Goal: Task Accomplishment & Management: Complete application form

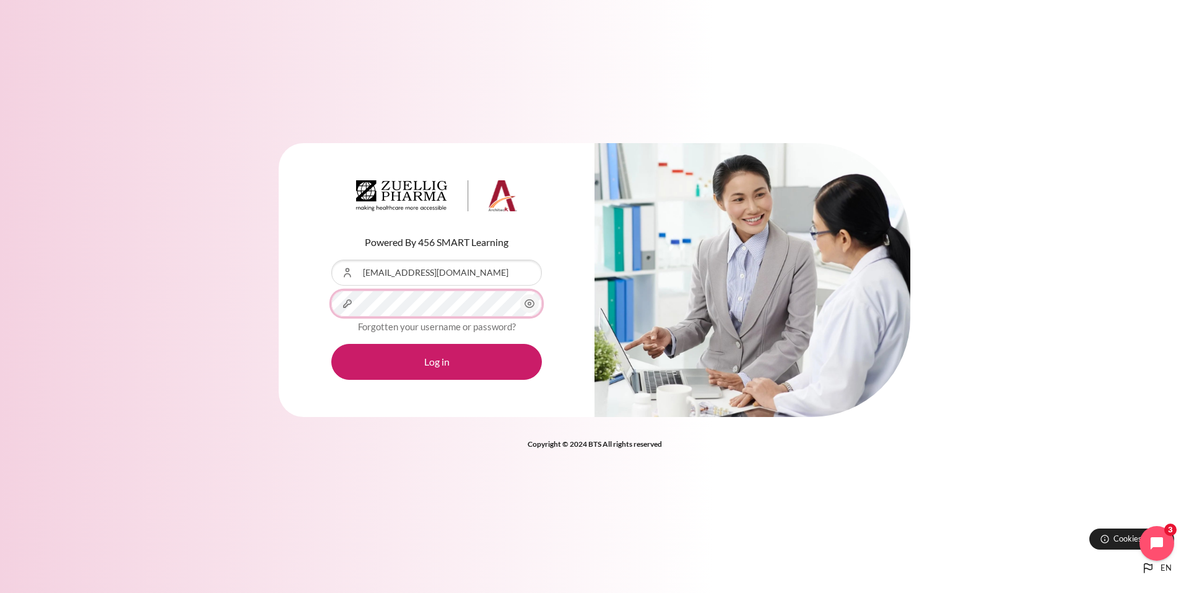
click at [331, 344] on button "Log in" at bounding box center [436, 362] width 211 height 36
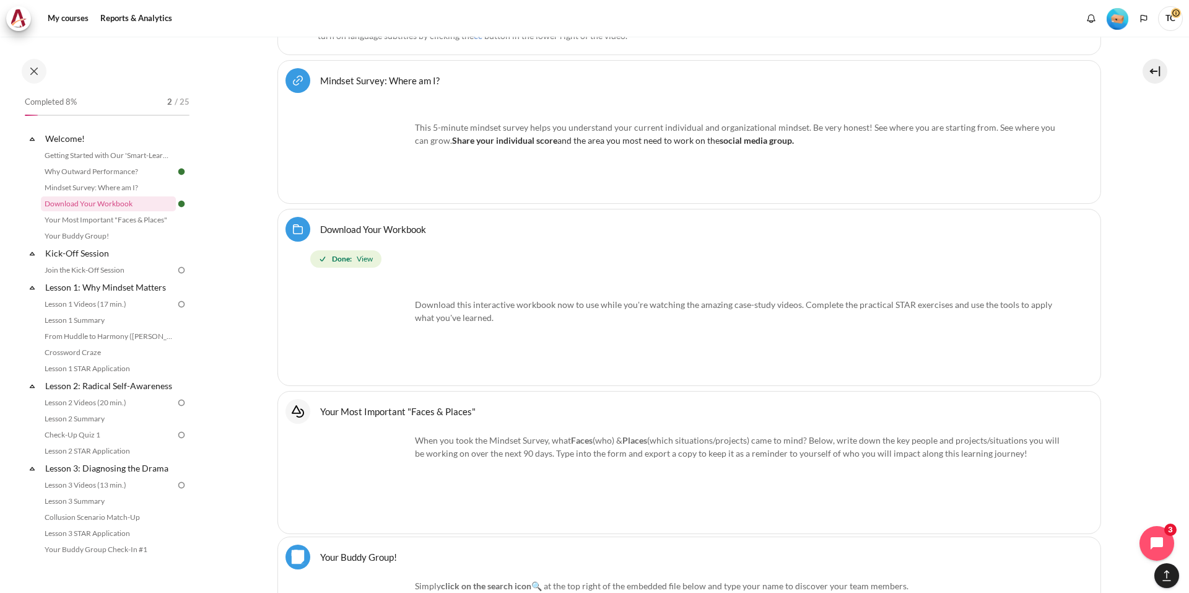
scroll to position [778, 0]
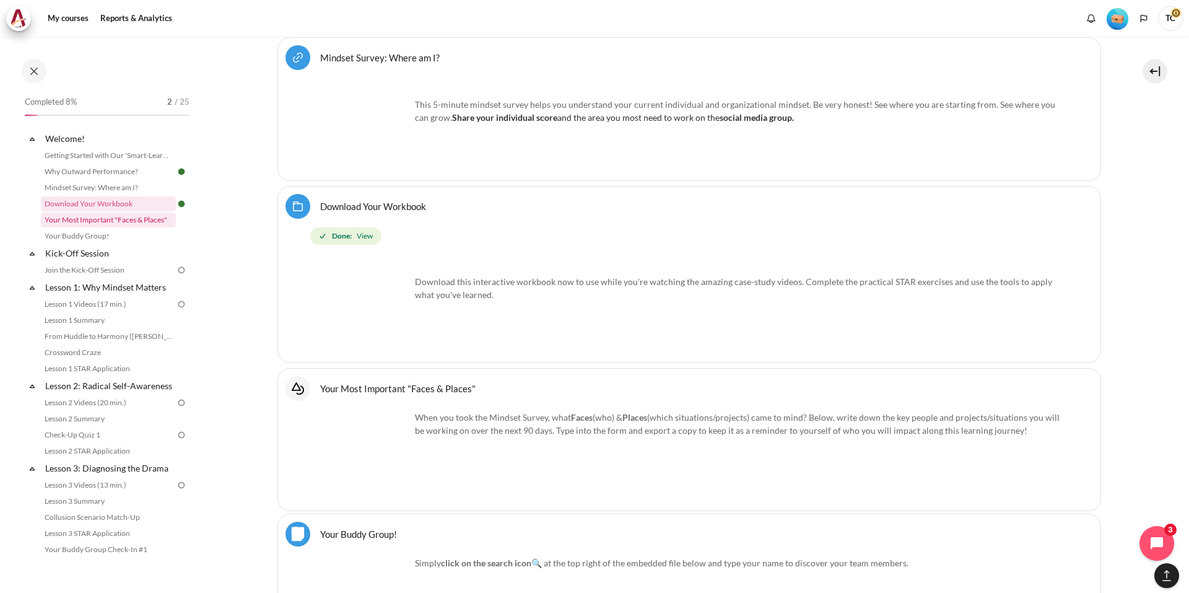
click at [154, 220] on link "Your Most Important "Faces & Places"" at bounding box center [108, 219] width 135 height 15
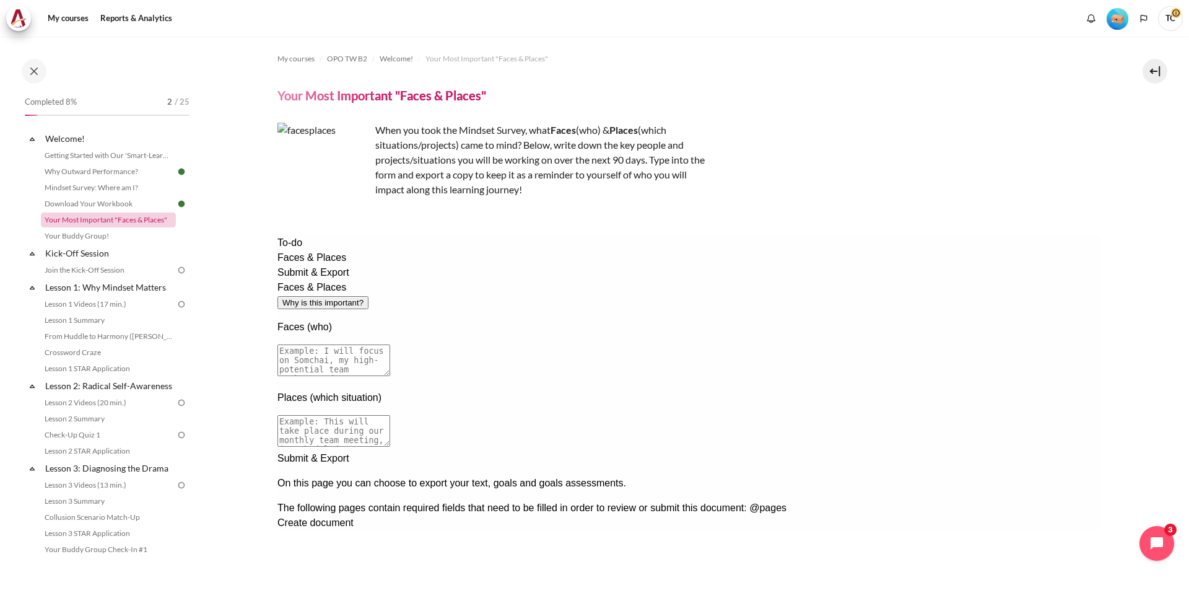
click at [134, 220] on link "Your Most Important "Faces & Places"" at bounding box center [108, 219] width 135 height 15
click at [132, 206] on link "Download Your Workbook" at bounding box center [108, 203] width 135 height 15
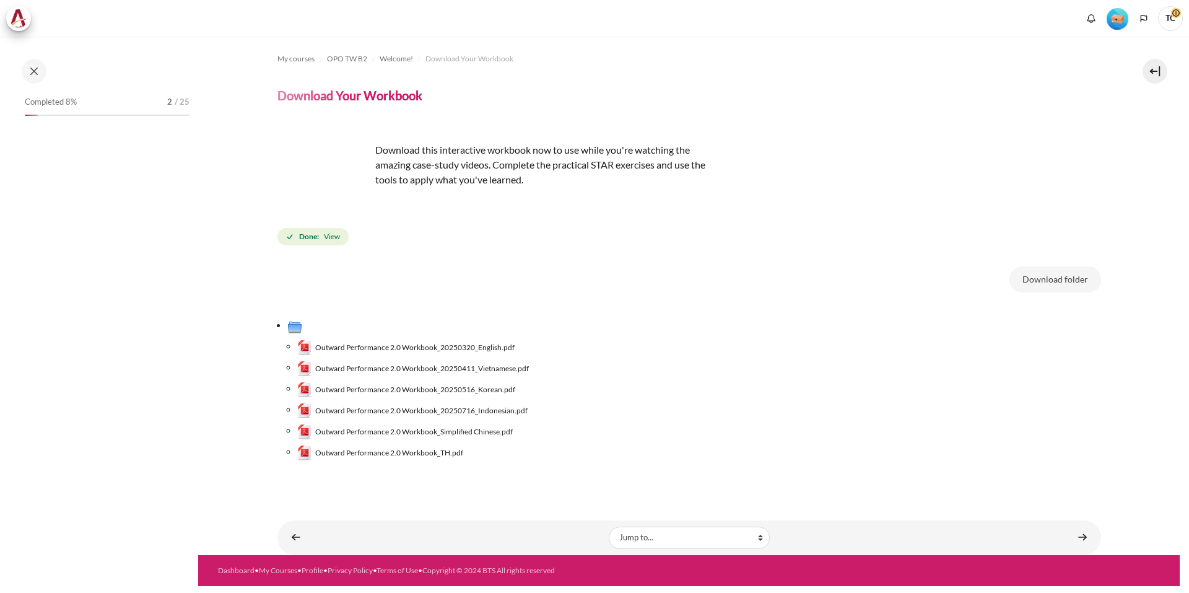
click at [326, 237] on span "View" at bounding box center [332, 236] width 16 height 11
click at [293, 237] on icon "Completion requirements for Download Your Workbook" at bounding box center [290, 236] width 9 height 9
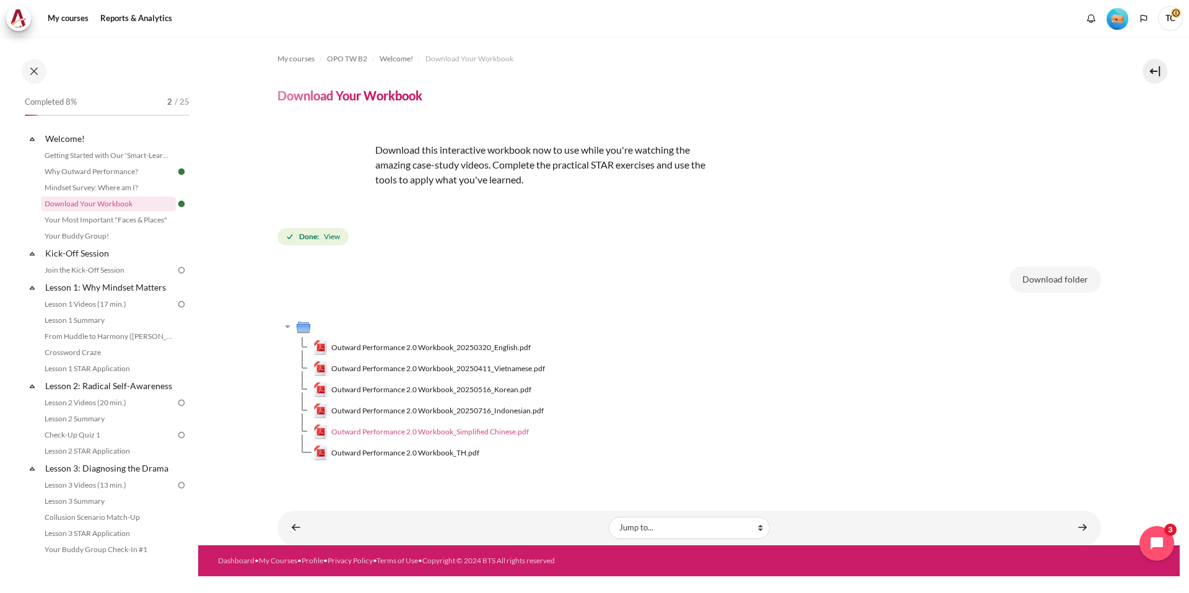
click at [513, 432] on span "Outward Performance 2.0 Workbook_Simplified Chinese.pdf" at bounding box center [430, 431] width 198 height 11
click at [99, 219] on link "Your Most Important "Faces & Places"" at bounding box center [108, 219] width 135 height 15
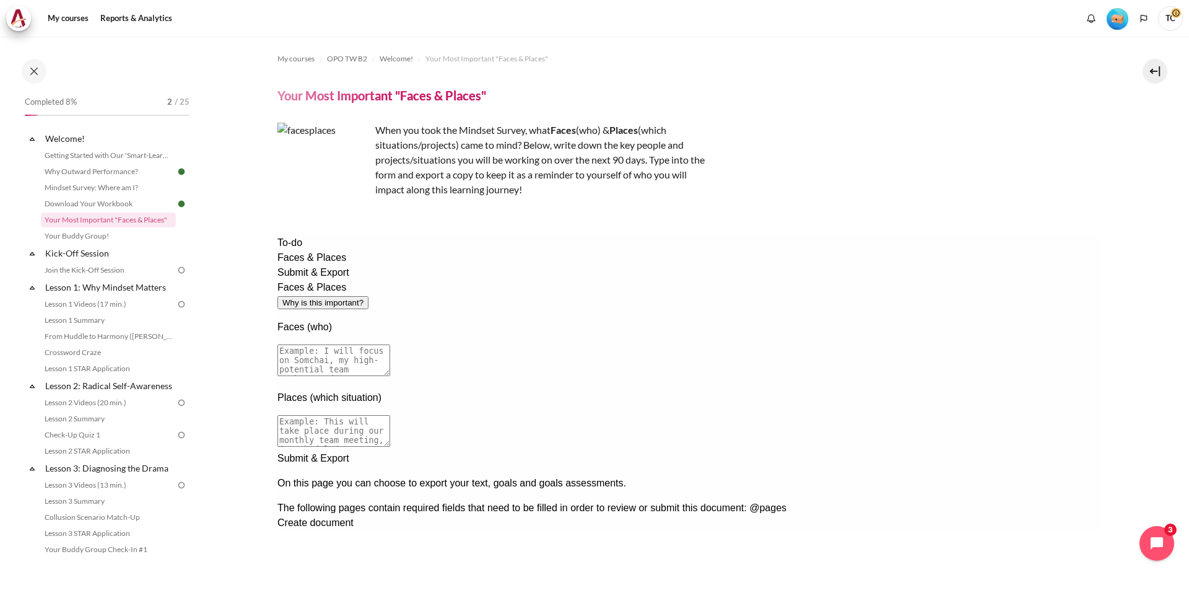
click at [390, 344] on textarea at bounding box center [333, 360] width 113 height 32
click at [390, 344] on textarea "To enrich screen reader interactions, please activate Accessibility in Grammarl…" at bounding box center [333, 360] width 113 height 32
type textarea "[PERSON_NAME] and his team members"
click at [390, 415] on textarea at bounding box center [333, 431] width 113 height 32
click at [390, 415] on textarea "To enrich screen reader interactions, please activate Accessibility in Grammarl…" at bounding box center [333, 431] width 113 height 32
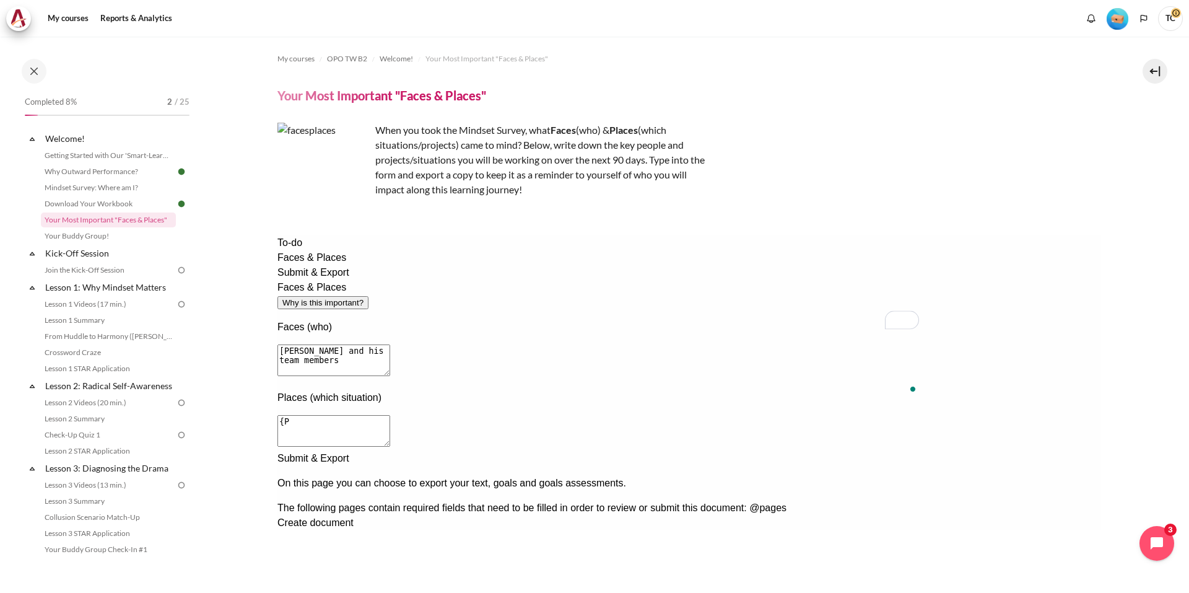
type textarea "{"
type textarea "Proposal review meeting"
click at [1007, 451] on div "Next documentation step" at bounding box center [689, 451] width 824 height 0
drag, startPoint x: 375, startPoint y: 252, endPoint x: 450, endPoint y: 255, distance: 75.0
click at [450, 451] on div "Submit & Export" at bounding box center [689, 458] width 824 height 15
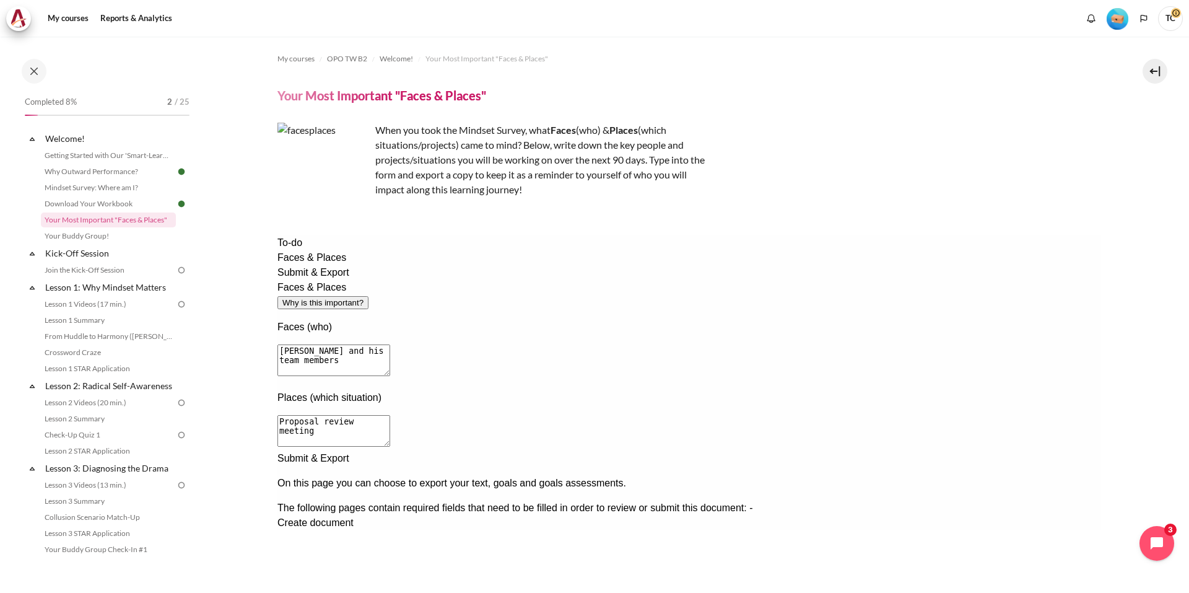
click at [461, 451] on div "Submit & Export" at bounding box center [689, 458] width 824 height 15
drag, startPoint x: 460, startPoint y: 253, endPoint x: 382, endPoint y: 252, distance: 78.0
click at [382, 451] on div "Submit & Export" at bounding box center [689, 458] width 824 height 15
click at [393, 451] on div "Submit & Export" at bounding box center [689, 458] width 824 height 15
click at [446, 476] on div "On this page you can choose to export your text, goals and goals assessments." at bounding box center [689, 483] width 824 height 15
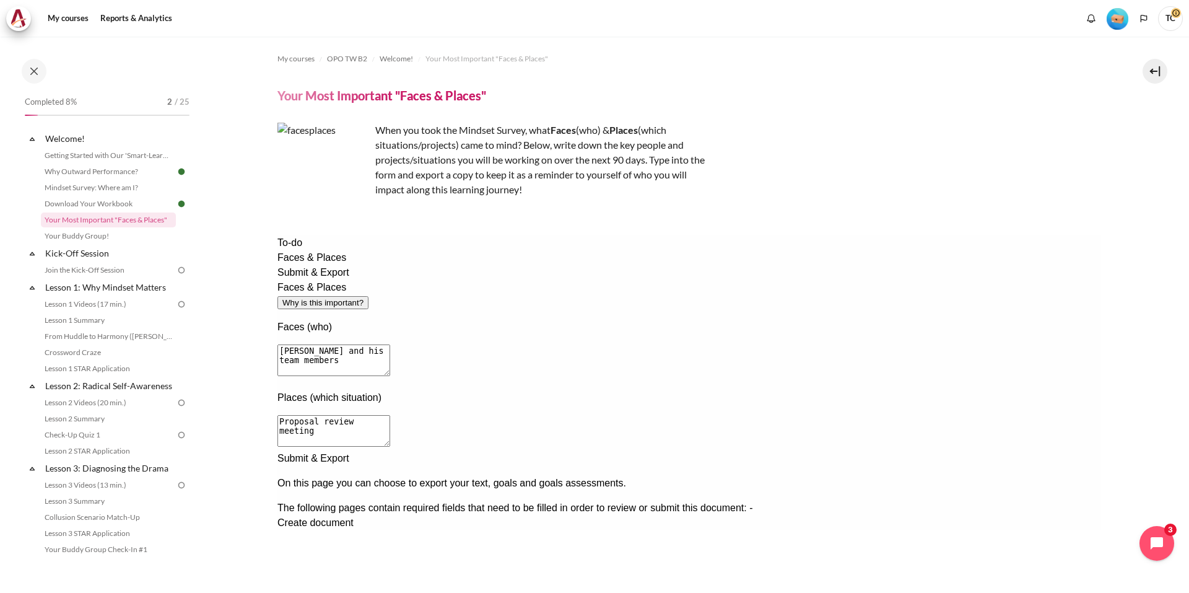
click at [501, 476] on p "On this page you can choose to export your text, goals and goals assessments." at bounding box center [689, 483] width 824 height 15
